Goal: Entertainment & Leisure: Consume media (video, audio)

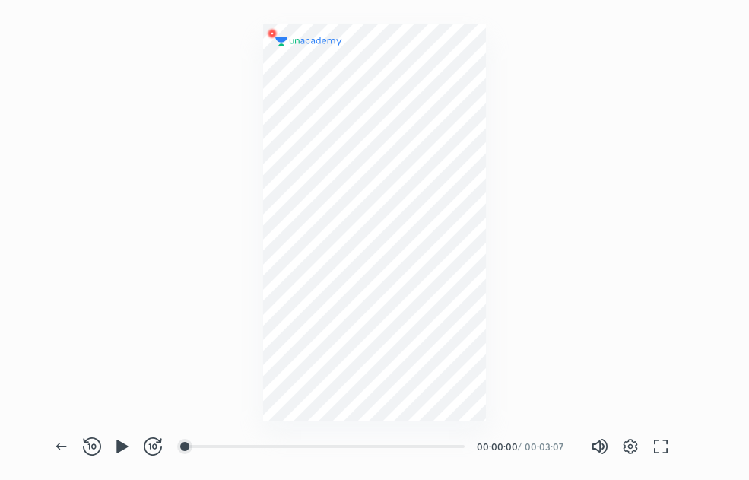
scroll to position [479, 749]
click at [120, 445] on icon "button" at bounding box center [121, 445] width 11 height 13
click at [212, 445] on div at bounding box center [210, 446] width 12 height 12
click at [249, 445] on div at bounding box center [247, 446] width 12 height 12
click at [280, 445] on div at bounding box center [278, 446] width 12 height 12
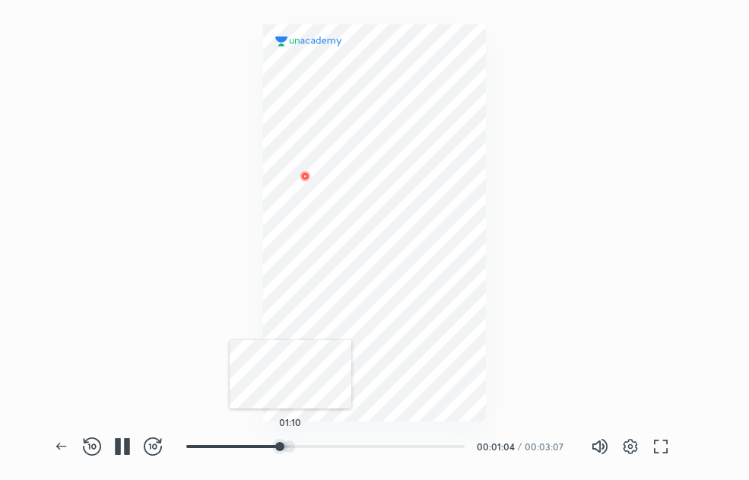
click at [290, 446] on div at bounding box center [289, 446] width 12 height 12
click at [360, 448] on div at bounding box center [359, 446] width 12 height 12
click at [379, 446] on div at bounding box center [378, 446] width 12 height 12
click at [390, 446] on div at bounding box center [388, 446] width 12 height 12
click at [407, 448] on div at bounding box center [406, 446] width 12 height 12
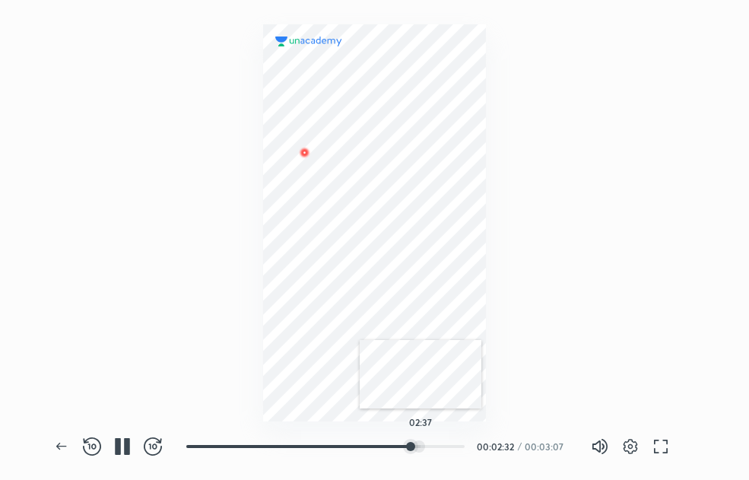
click at [420, 446] on div at bounding box center [419, 446] width 12 height 12
click at [433, 446] on div at bounding box center [432, 446] width 12 height 12
click at [438, 446] on div at bounding box center [435, 446] width 12 height 12
